Goal: Obtain resource: Download file/media

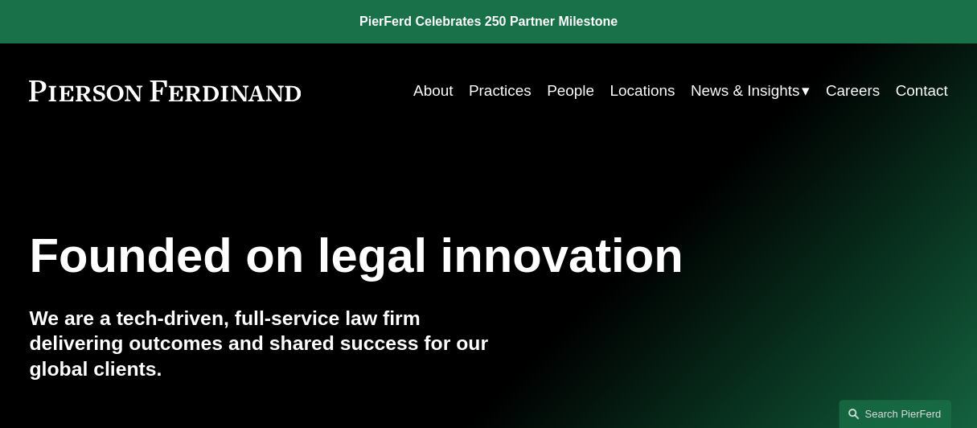
click at [0, 0] on span "Insights" at bounding box center [0, 0] width 0 height 0
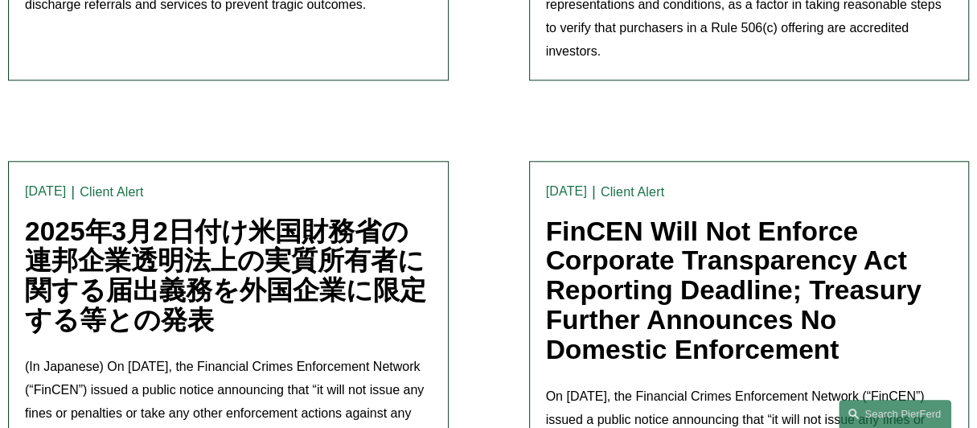
scroll to position [4459, 0]
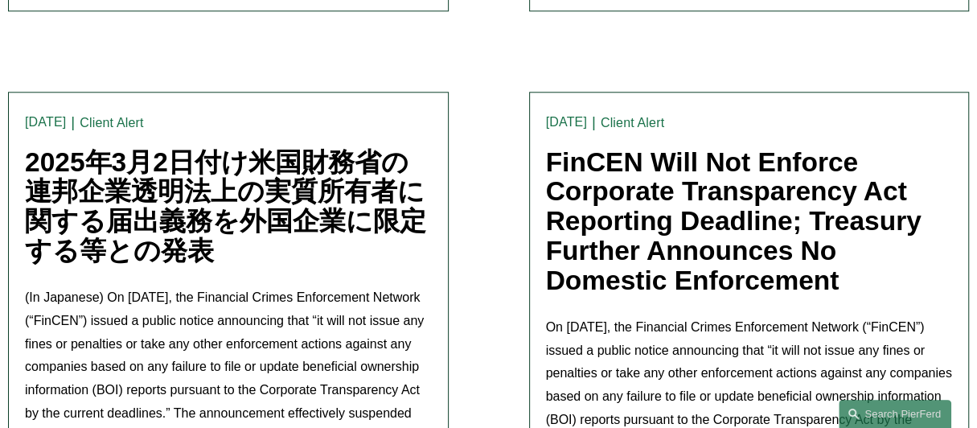
click at [758, 147] on link "FinCEN Will Not Enforce Corporate Transparency Act Reporting Deadline; Treasury…" at bounding box center [733, 221] width 375 height 148
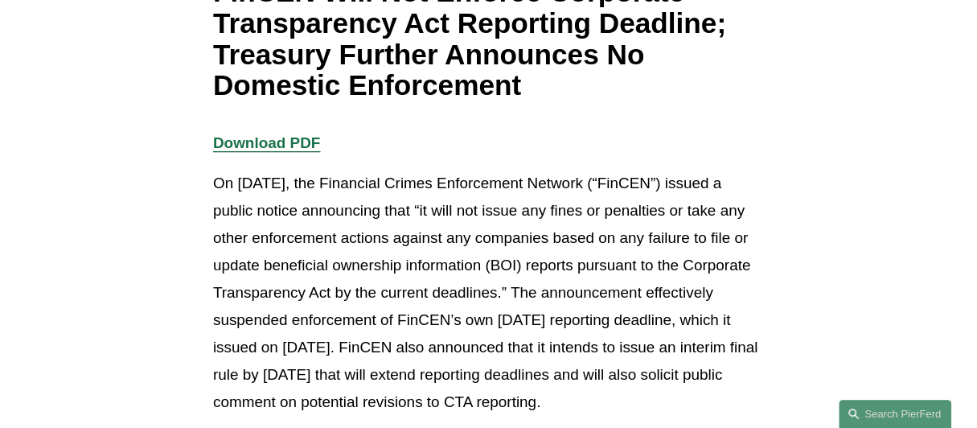
scroll to position [333, 0]
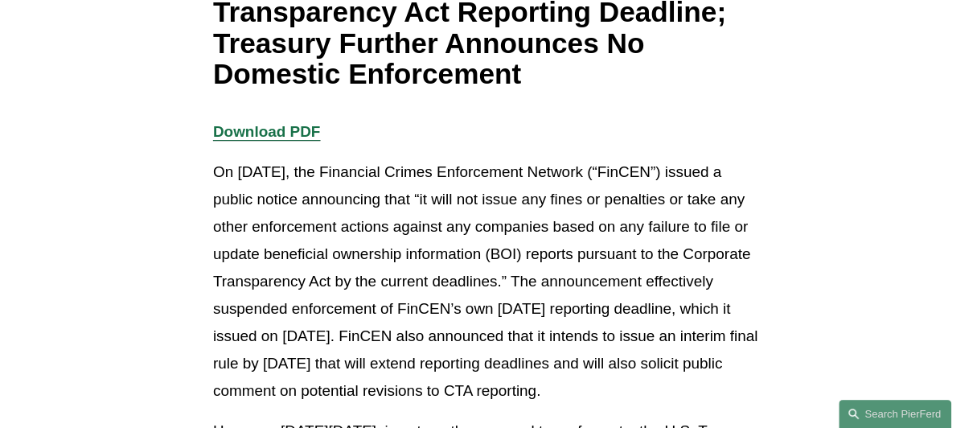
click at [294, 135] on strong "Download PDF" at bounding box center [266, 131] width 107 height 17
